Goal: Task Accomplishment & Management: Complete application form

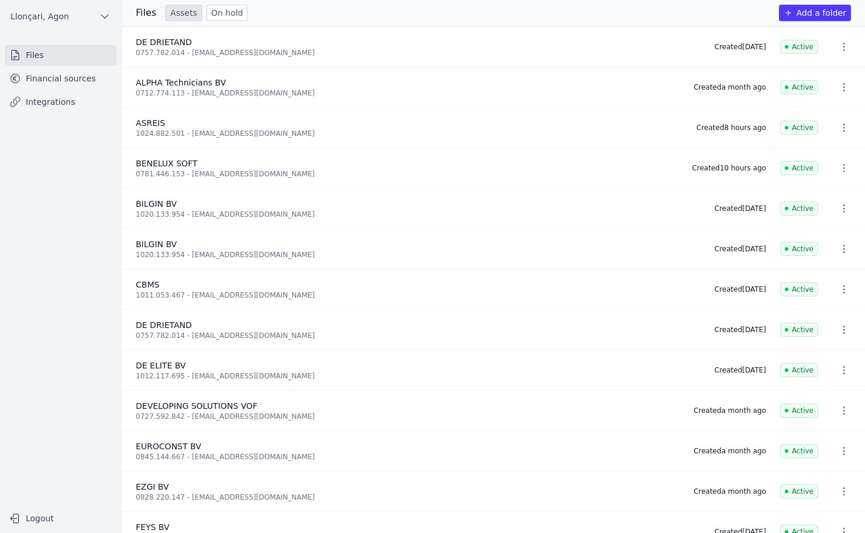
click at [813, 12] on font "Add a folder" at bounding box center [821, 12] width 50 height 9
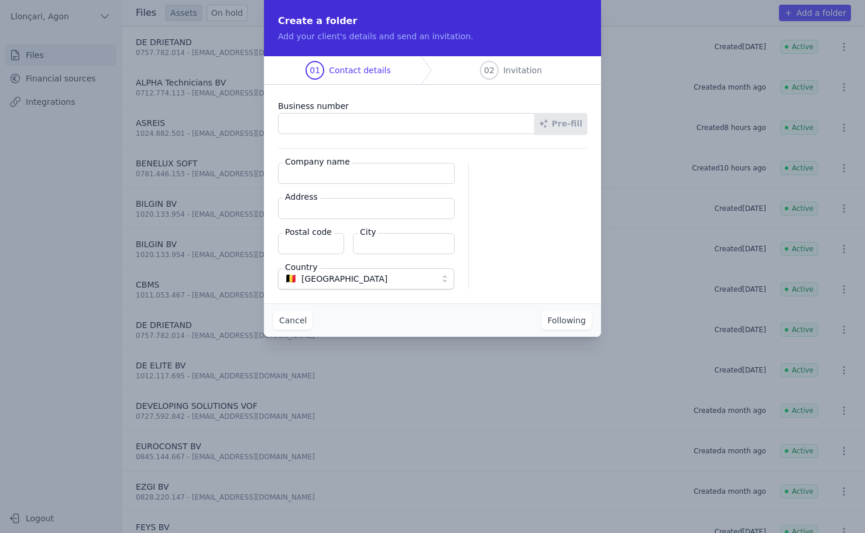
click at [286, 122] on input "Business number" at bounding box center [406, 123] width 257 height 21
paste input "0761.381.308"
type input "0761.381.308"
click at [327, 163] on font "Company name" at bounding box center [317, 161] width 65 height 9
click at [327, 163] on input "Company name" at bounding box center [366, 173] width 177 height 21
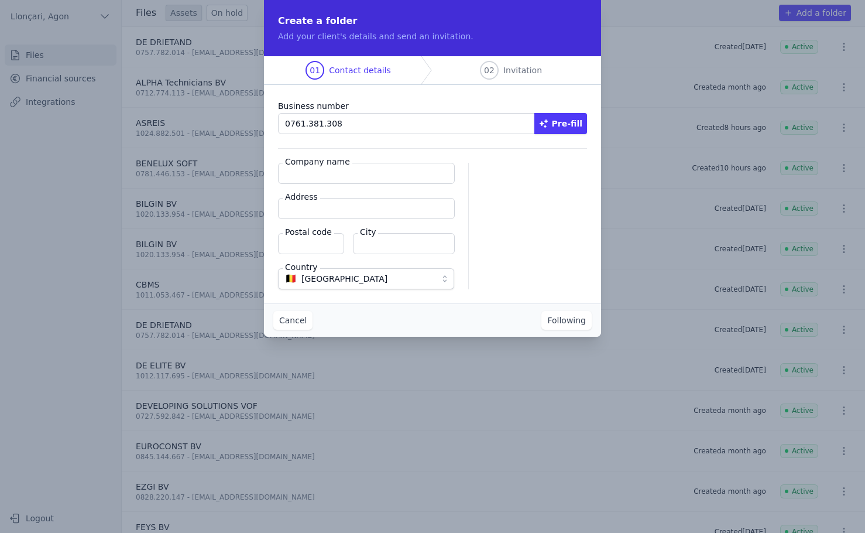
click at [312, 177] on input "Company name" at bounding box center [366, 173] width 177 height 21
paste input "LIONER"
type input "LIONER"
click at [315, 204] on input "Address" at bounding box center [366, 208] width 177 height 21
click at [322, 211] on input "Address" at bounding box center [366, 208] width 177 height 21
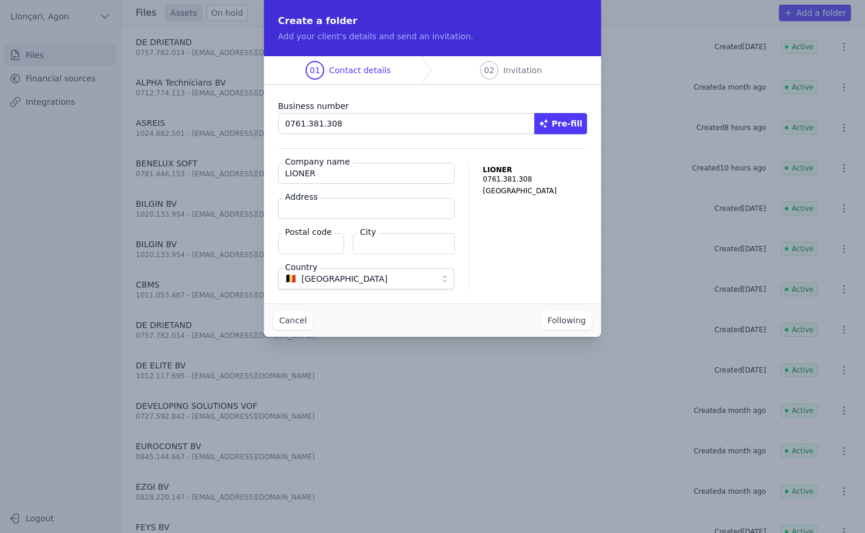
paste input "Excelsiorlaan 31"
type input "Excelsiorlaan 31"
click at [294, 242] on input "Postal code" at bounding box center [311, 243] width 66 height 21
type input "1930"
click at [439, 298] on div "Business number 0761.381.308 Pre-fill Company name LIONER Address Excelsiorlaan…" at bounding box center [432, 194] width 337 height 218
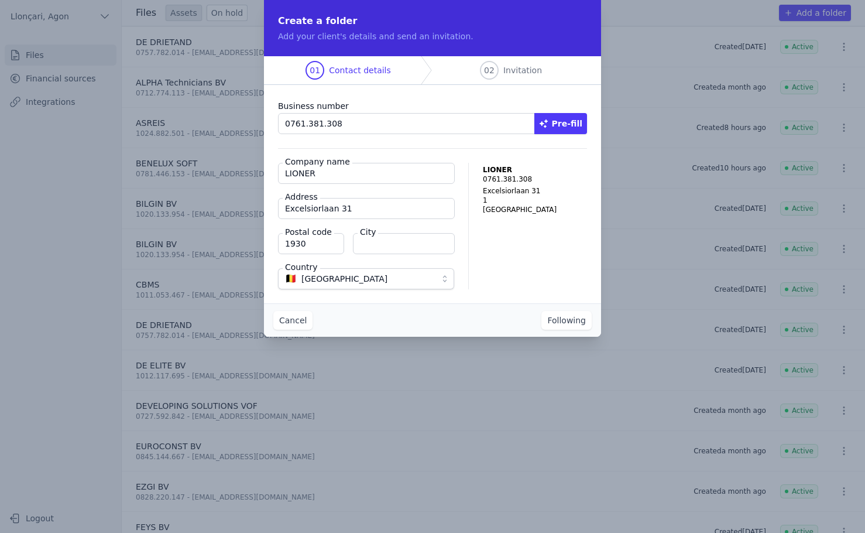
click at [411, 243] on input "City" at bounding box center [404, 243] width 102 height 21
type input "Zaventem"
click at [514, 281] on div "LIONER 0761.381.308 [STREET_ADDRESS]" at bounding box center [535, 226] width 104 height 126
click at [572, 321] on font "Following" at bounding box center [566, 319] width 39 height 9
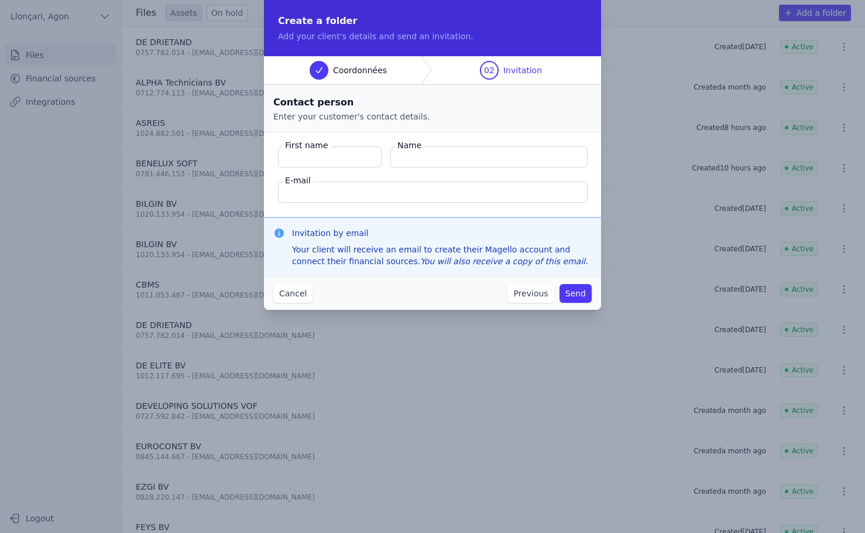
click at [313, 162] on input "First name" at bounding box center [330, 156] width 104 height 21
paste input "[PERSON_NAME]"
type input "[PERSON_NAME]"
type textarea ","
drag, startPoint x: 315, startPoint y: 156, endPoint x: 310, endPoint y: 163, distance: 8.3
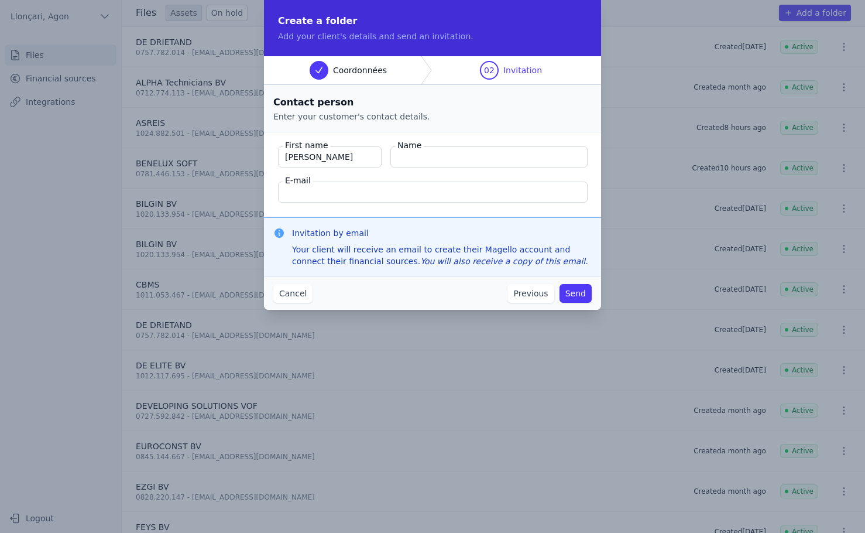
click at [310, 163] on input "[PERSON_NAME]" at bounding box center [330, 156] width 104 height 21
drag, startPoint x: 337, startPoint y: 159, endPoint x: 312, endPoint y: 162, distance: 25.3
click at [312, 162] on input "[PERSON_NAME]" at bounding box center [330, 156] width 104 height 21
type input "Öztürk"
click at [418, 147] on font "Name" at bounding box center [409, 144] width 24 height 9
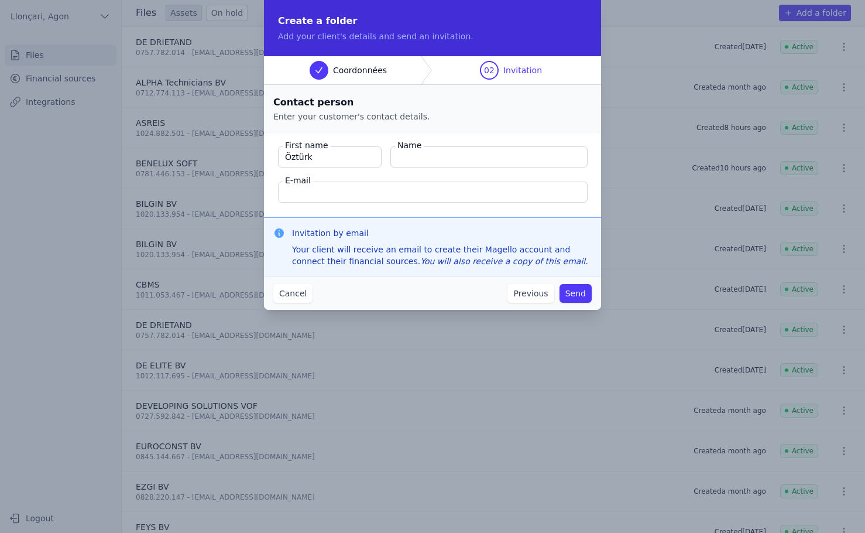
click at [418, 147] on input "Name" at bounding box center [488, 156] width 197 height 21
paste input "[PERSON_NAME]"
type input "[PERSON_NAME]"
click at [313, 193] on input "E-mail" at bounding box center [433, 191] width 310 height 21
click at [332, 189] on input "E-mail" at bounding box center [433, 191] width 310 height 21
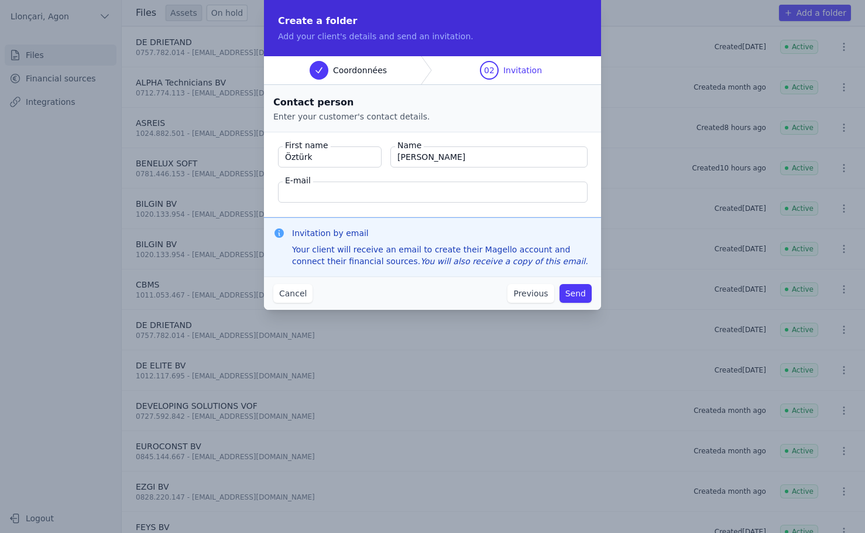
paste input "[EMAIL_ADDRESS][DOMAIN_NAME]"
type input "[EMAIL_ADDRESS][DOMAIN_NAME]"
click at [574, 292] on font "Send" at bounding box center [575, 293] width 20 height 9
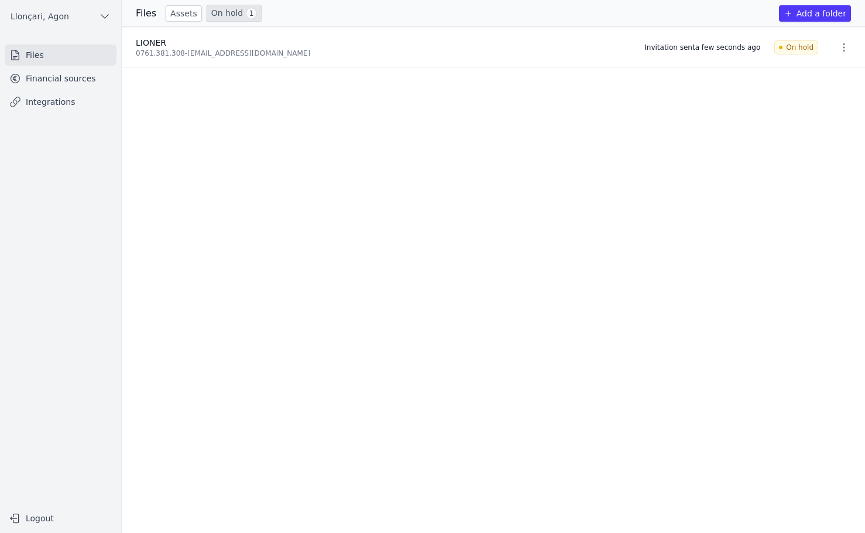
click at [46, 58] on link "Files" at bounding box center [61, 54] width 112 height 21
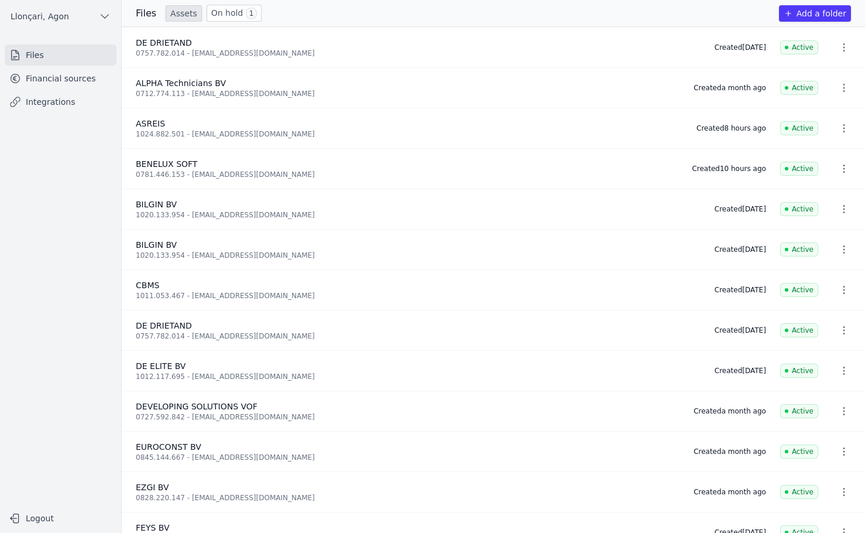
click at [63, 79] on font "Financial sources" at bounding box center [61, 78] width 70 height 9
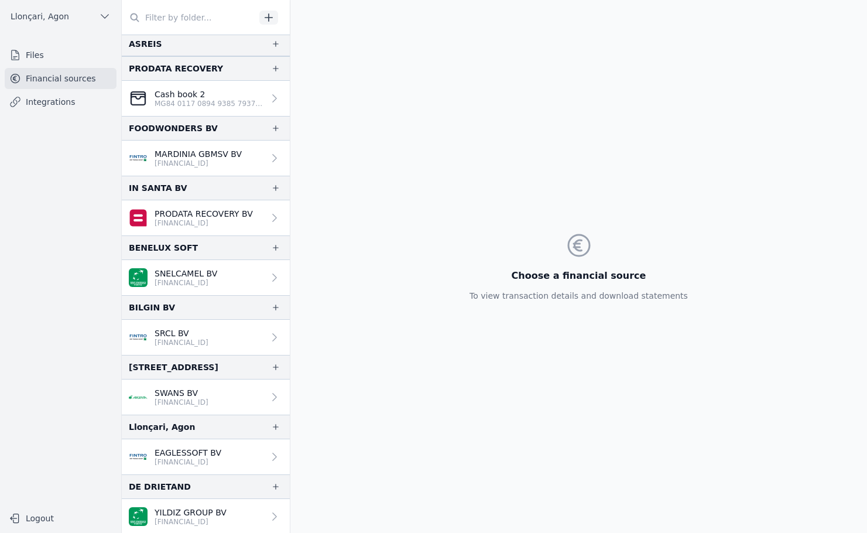
scroll to position [664, 0]
